Goal: Task Accomplishment & Management: Manage account settings

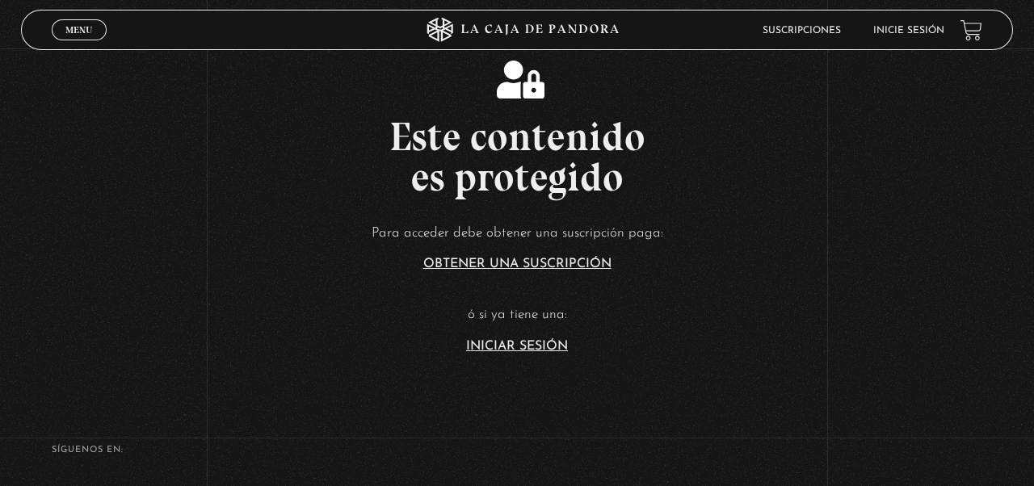
click at [517, 342] on link "Iniciar Sesión" at bounding box center [517, 346] width 102 height 13
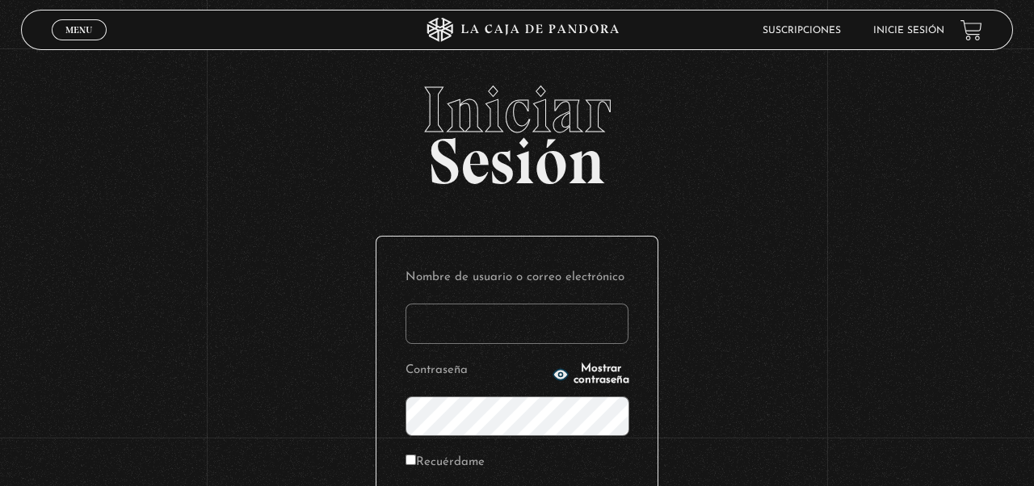
click at [517, 318] on input "Nombre de usuario o correo electrónico" at bounding box center [516, 324] width 223 height 40
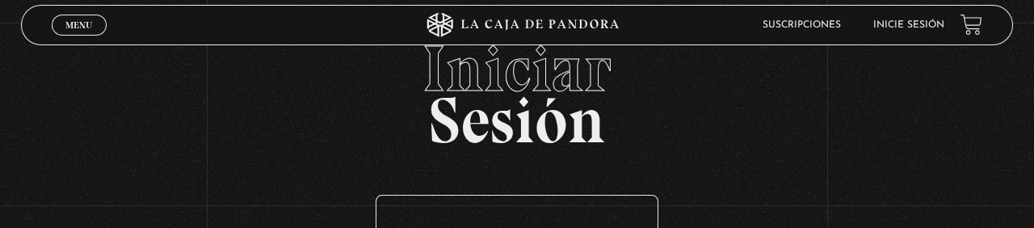
scroll to position [167, 0]
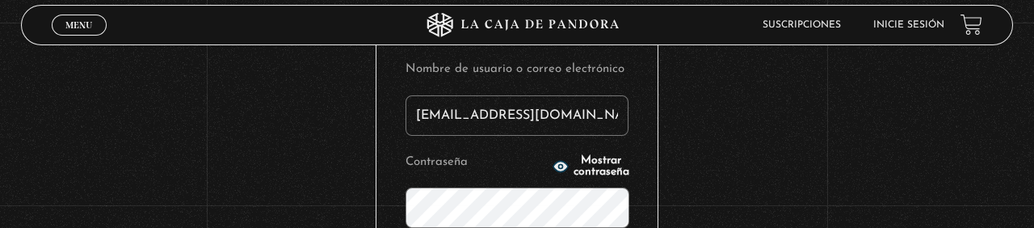
type input "[EMAIL_ADDRESS][DOMAIN_NAME]"
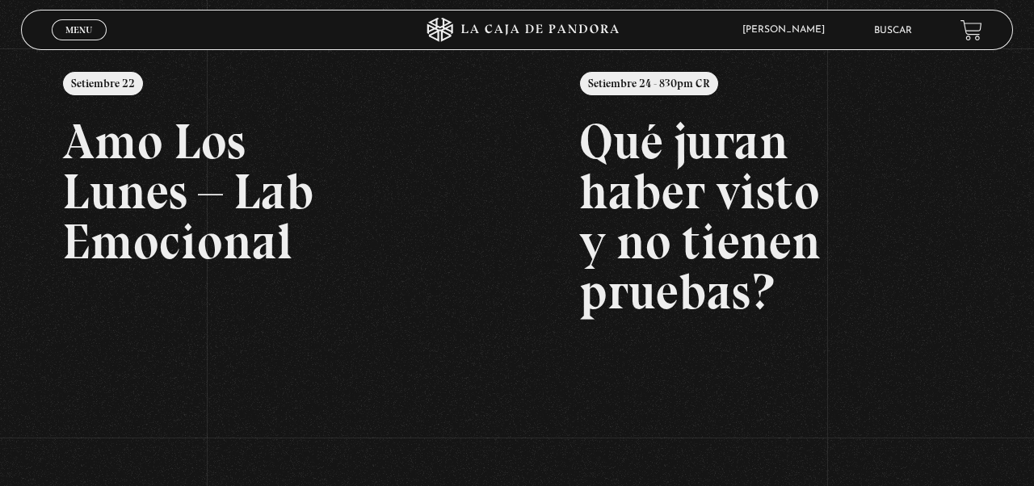
scroll to position [300, 0]
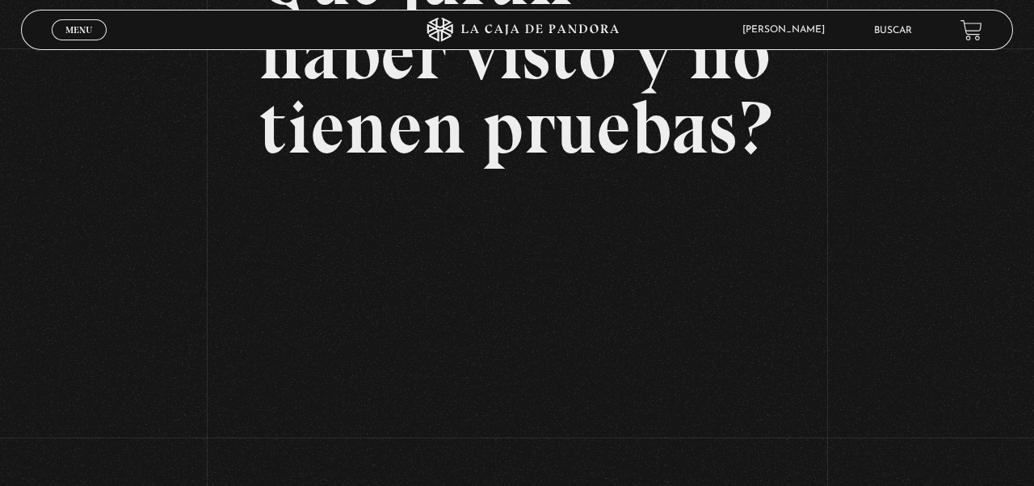
scroll to position [282, 0]
